Goal: Task Accomplishment & Management: Use online tool/utility

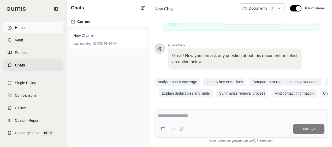
click at [20, 26] on span "Home" at bounding box center [20, 27] width 10 height 5
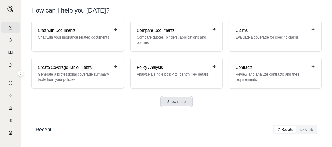
click at [189, 102] on button "Show more" at bounding box center [176, 101] width 31 height 9
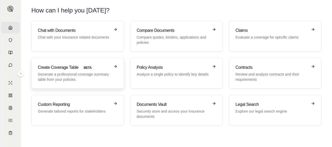
click at [113, 66] on icon at bounding box center [115, 66] width 4 height 4
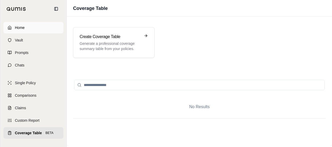
click at [8, 28] on link "Home" at bounding box center [33, 27] width 60 height 11
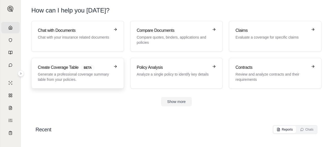
click at [81, 77] on p "Generate a professional coverage summary table from your policies." at bounding box center [74, 77] width 72 height 10
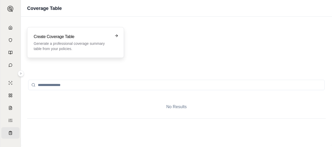
click at [71, 34] on h3 "Create Coverage Table" at bounding box center [72, 37] width 76 height 6
